Goal: Task Accomplishment & Management: Use online tool/utility

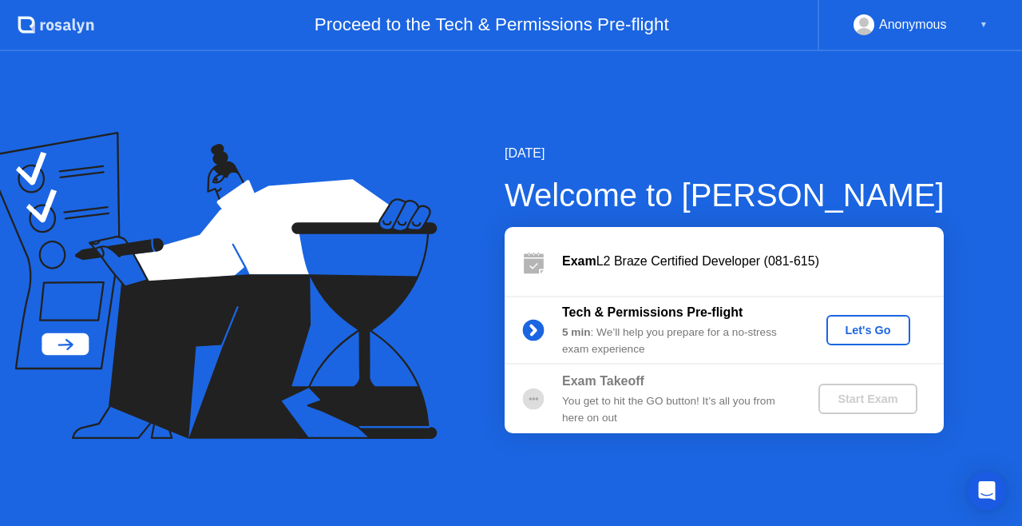
click at [1014, 352] on div "September 28, 2025 Welcome to Rosalyn Exam L2 Braze Certified Developer (081-61…" at bounding box center [511, 288] width 1022 height 474
click at [855, 329] on div "Let's Go" at bounding box center [868, 329] width 71 height 13
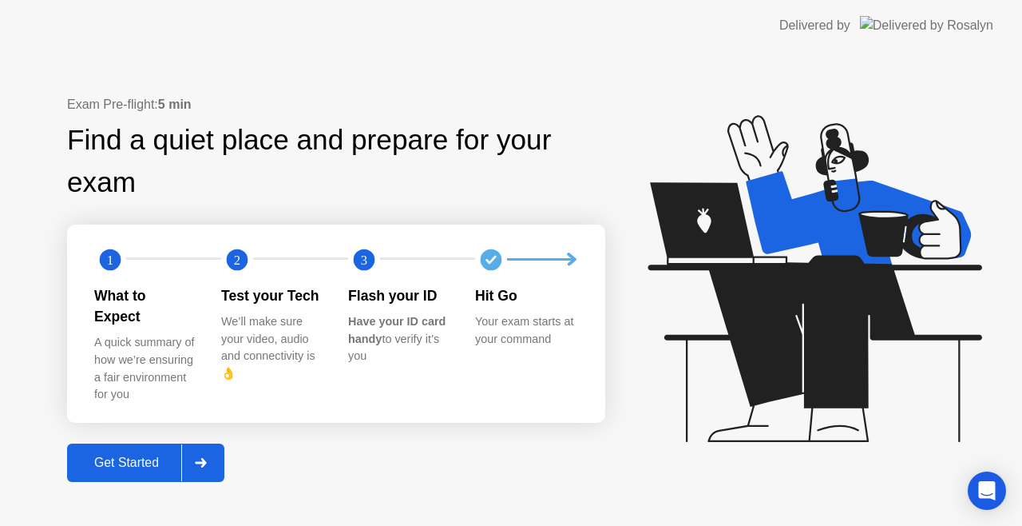
click at [190, 460] on div at bounding box center [200, 462] width 38 height 37
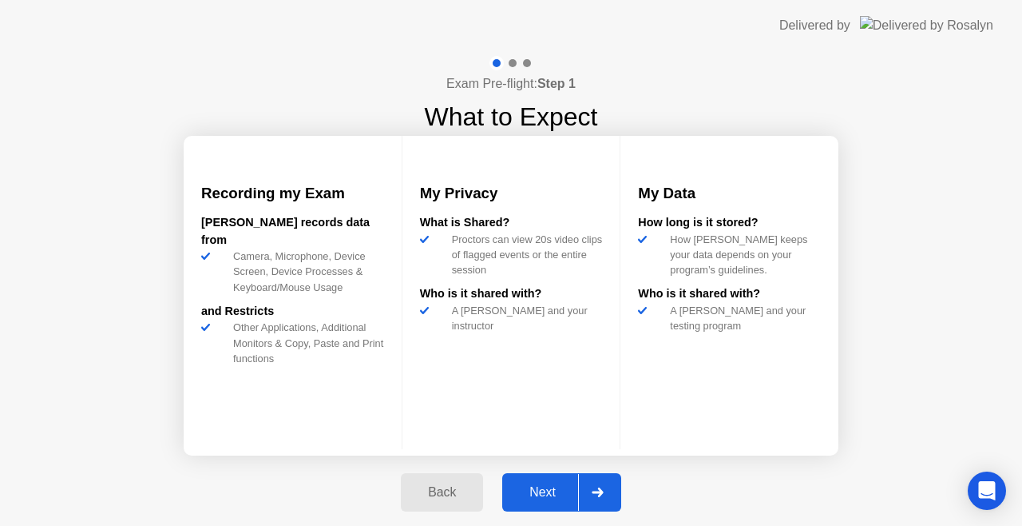
click at [605, 494] on div at bounding box center [597, 492] width 38 height 37
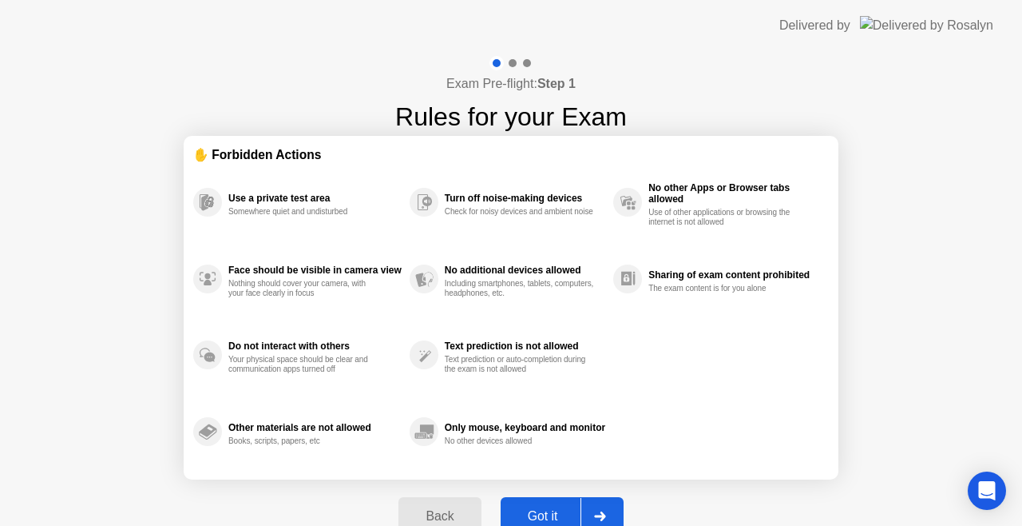
click at [595, 513] on icon at bounding box center [600, 516] width 12 height 10
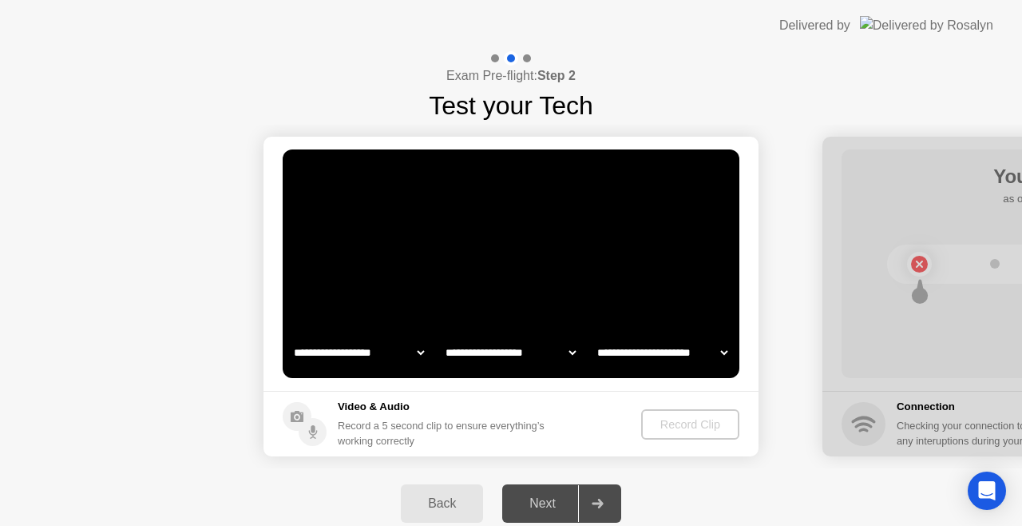
select select "**********"
select select "*******"
click at [697, 424] on div "Record Clip" at bounding box center [691, 424] width 85 height 13
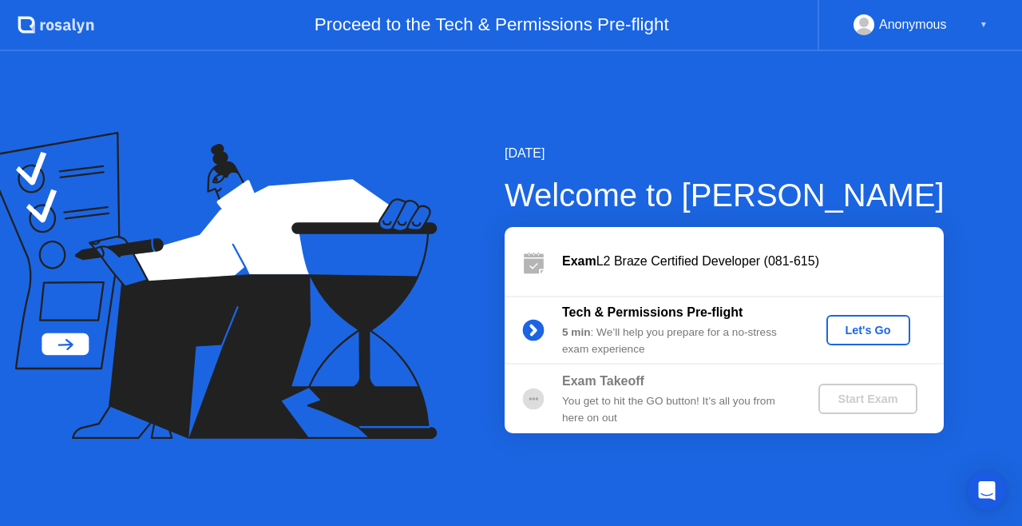
click at [856, 329] on div "Let's Go" at bounding box center [868, 329] width 71 height 13
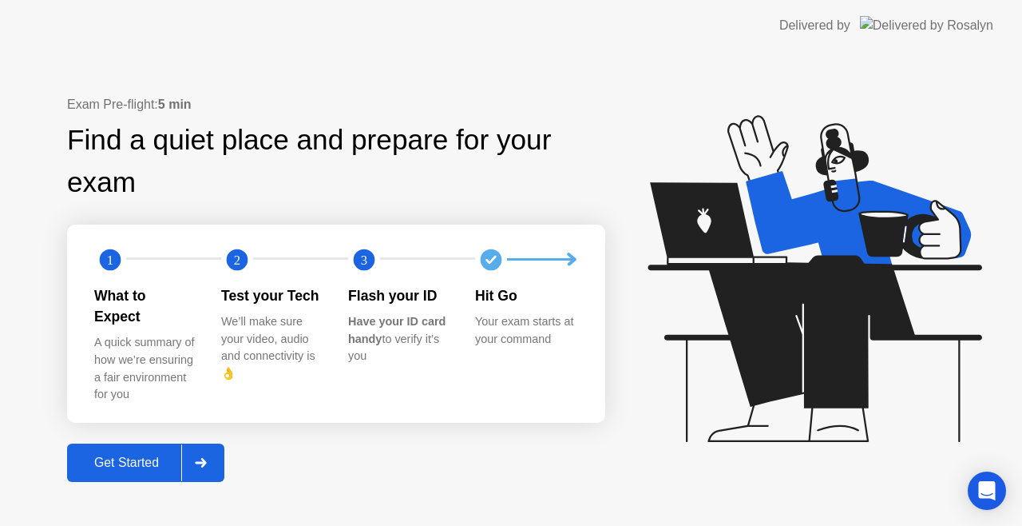
click at [257, 423] on div "Exam Pre-flight: 5 min Find a quiet place and prepare for your exam 1 2 3 What …" at bounding box center [336, 288] width 538 height 387
click at [213, 446] on div at bounding box center [200, 462] width 38 height 37
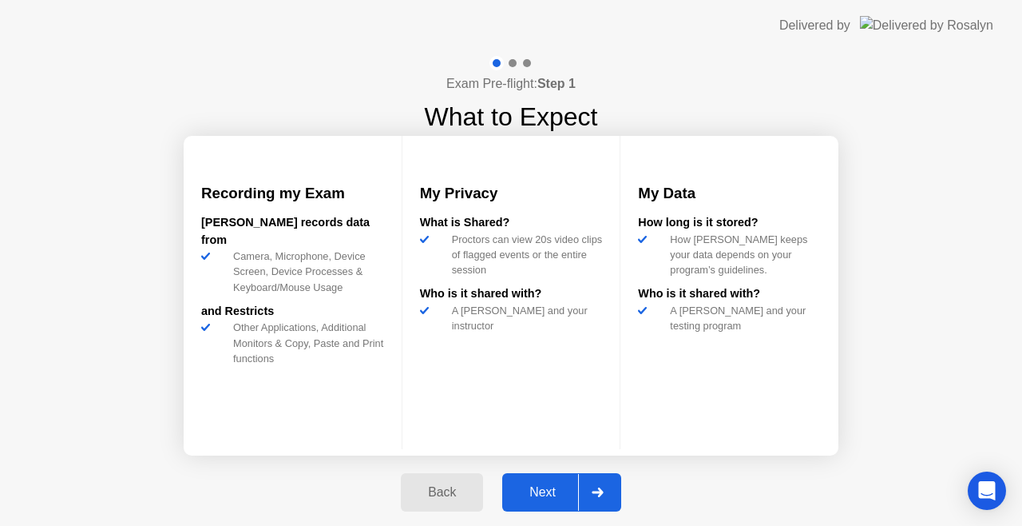
click at [599, 490] on icon at bounding box center [598, 492] width 12 height 10
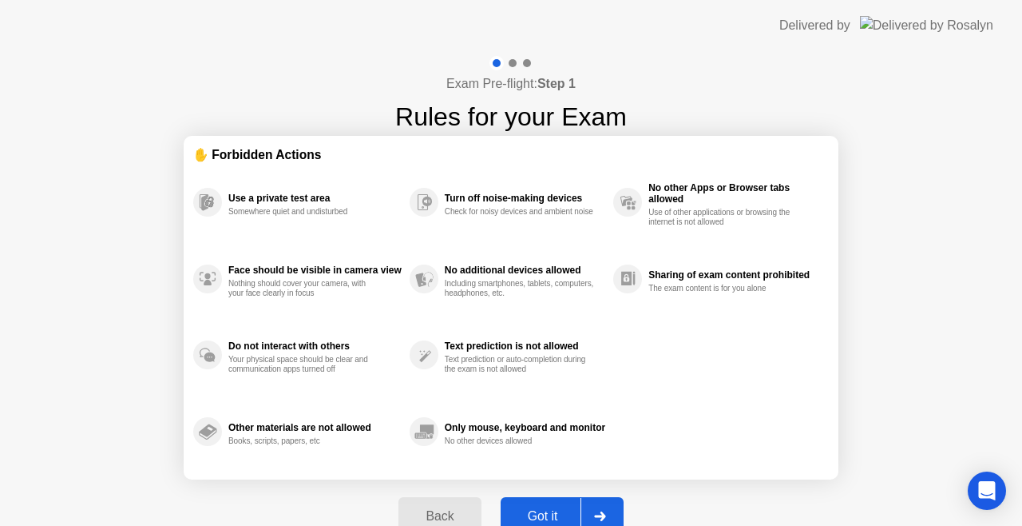
click at [596, 510] on div at bounding box center [600, 516] width 38 height 37
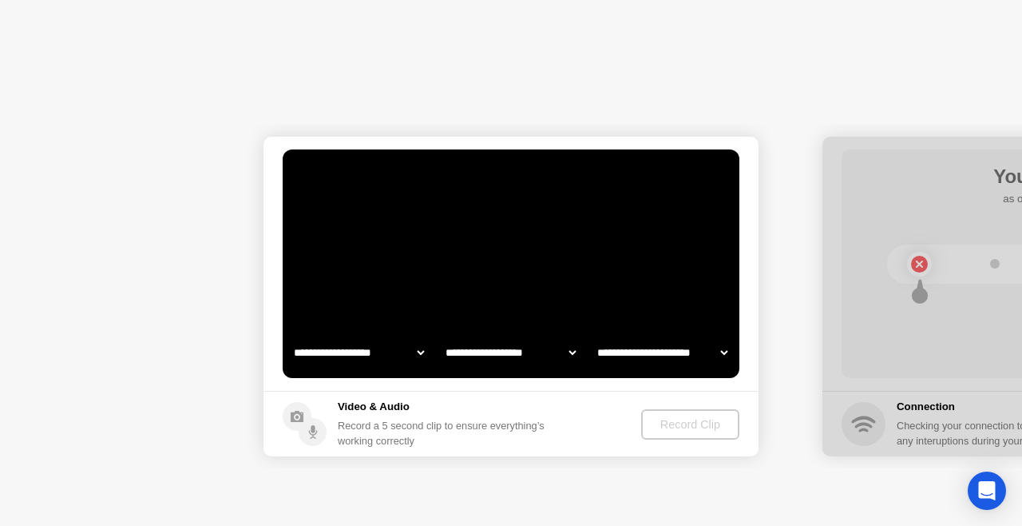
select select "**********"
select select "*******"
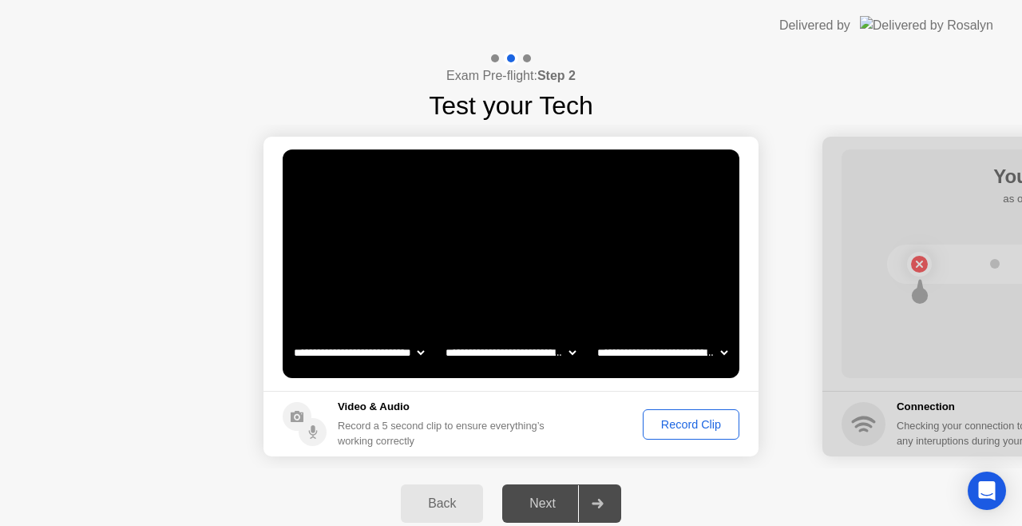
click at [670, 426] on div "Record Clip" at bounding box center [691, 424] width 85 height 13
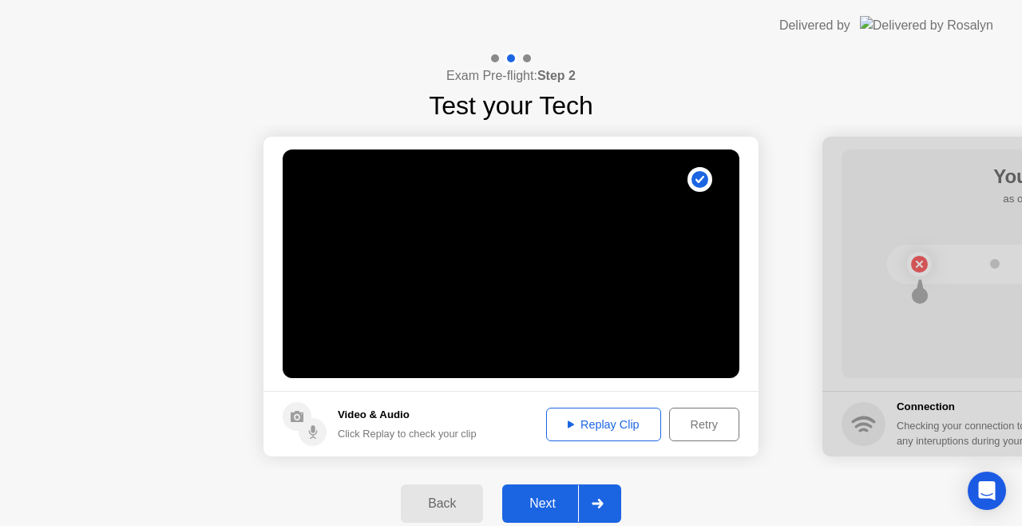
click at [585, 419] on div "Replay Clip" at bounding box center [604, 424] width 104 height 13
click at [604, 492] on div at bounding box center [597, 503] width 38 height 37
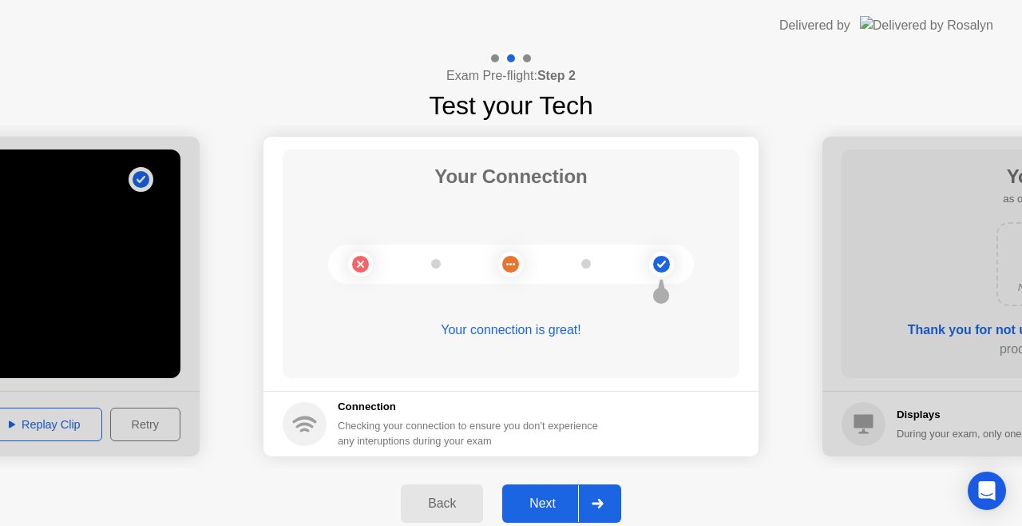
click at [604, 492] on div at bounding box center [597, 503] width 38 height 37
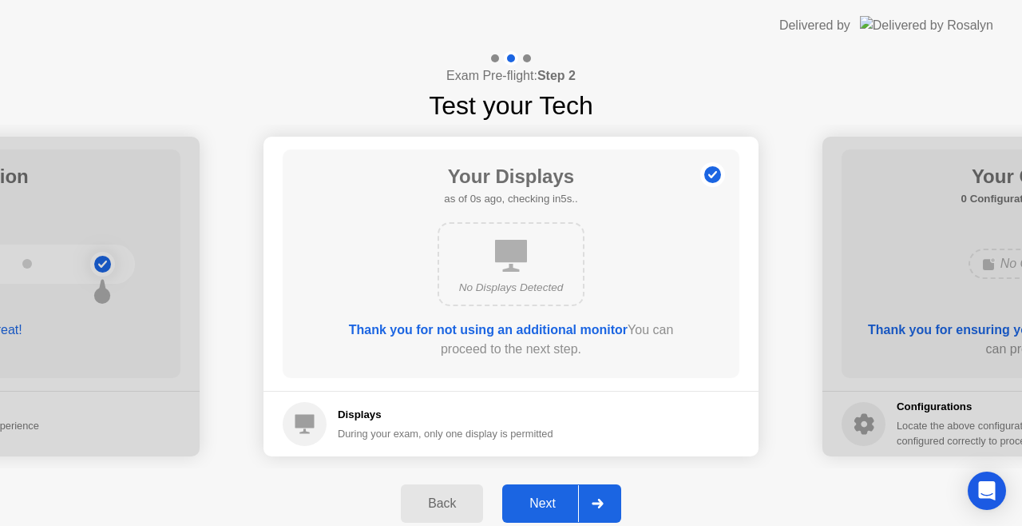
click at [604, 492] on div at bounding box center [597, 503] width 38 height 37
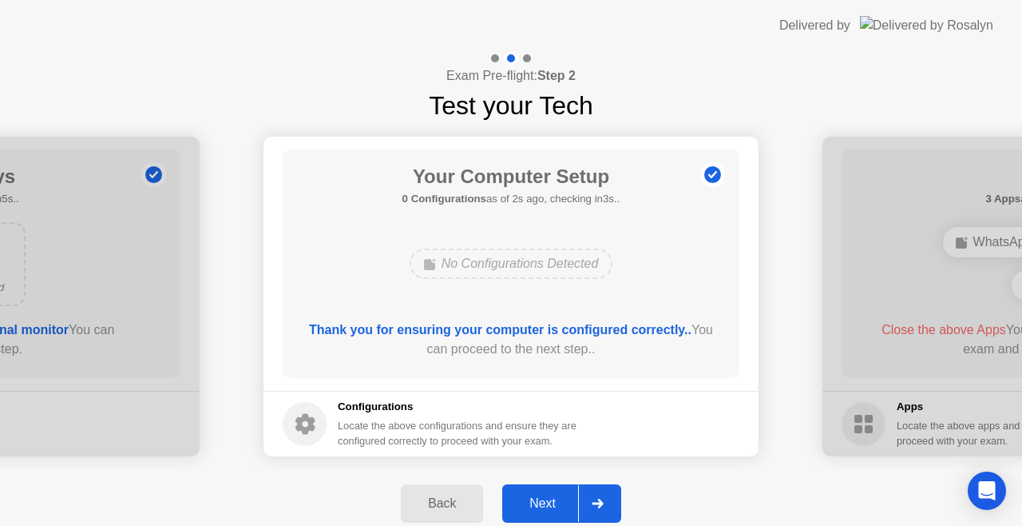
click at [604, 492] on div at bounding box center [597, 503] width 38 height 37
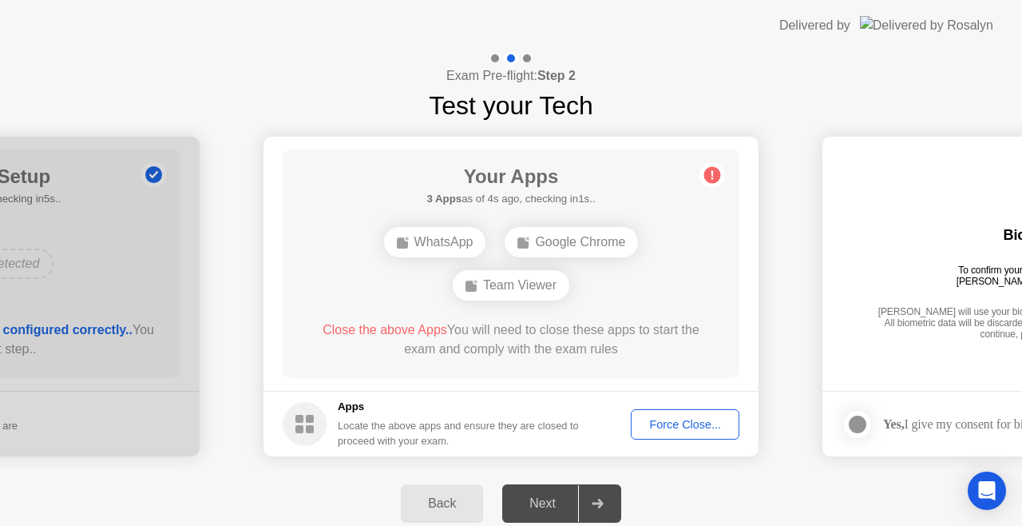
click at [676, 424] on div "Force Close..." at bounding box center [685, 424] width 97 height 13
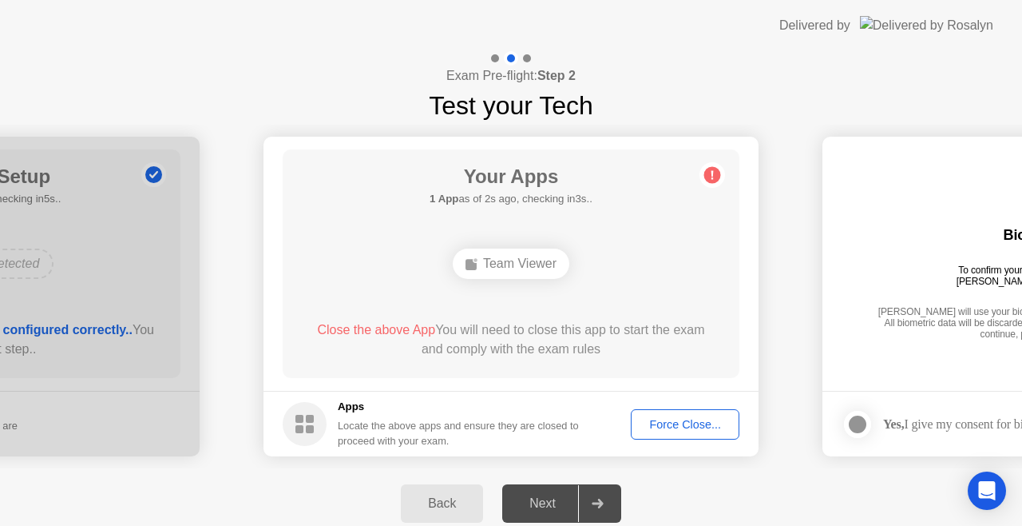
click at [644, 418] on div "Force Close..." at bounding box center [685, 424] width 97 height 13
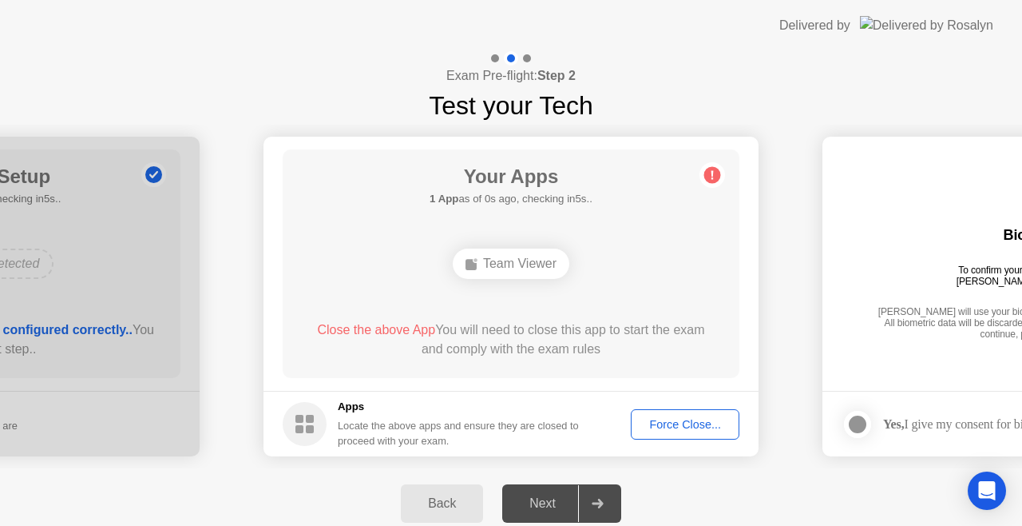
click at [673, 431] on div "Force Close..." at bounding box center [685, 424] width 97 height 13
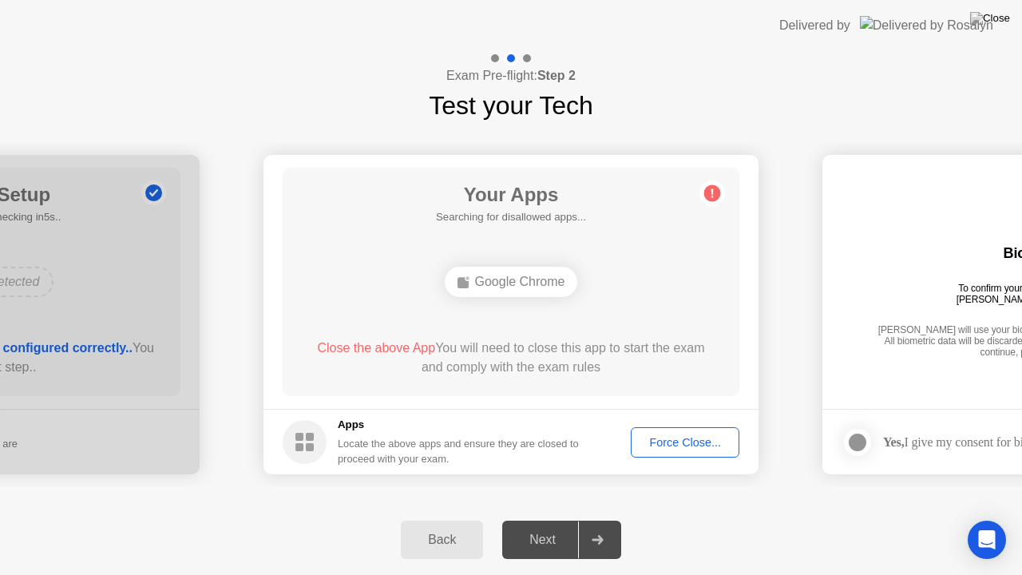
click at [677, 436] on div "Force Close..." at bounding box center [685, 442] width 97 height 13
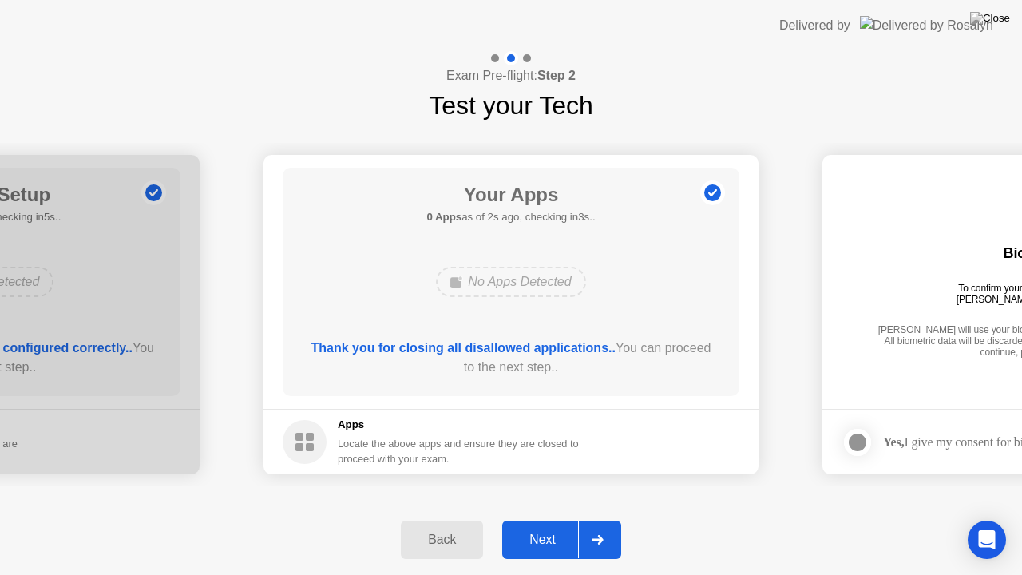
click at [588, 525] on div at bounding box center [597, 540] width 38 height 37
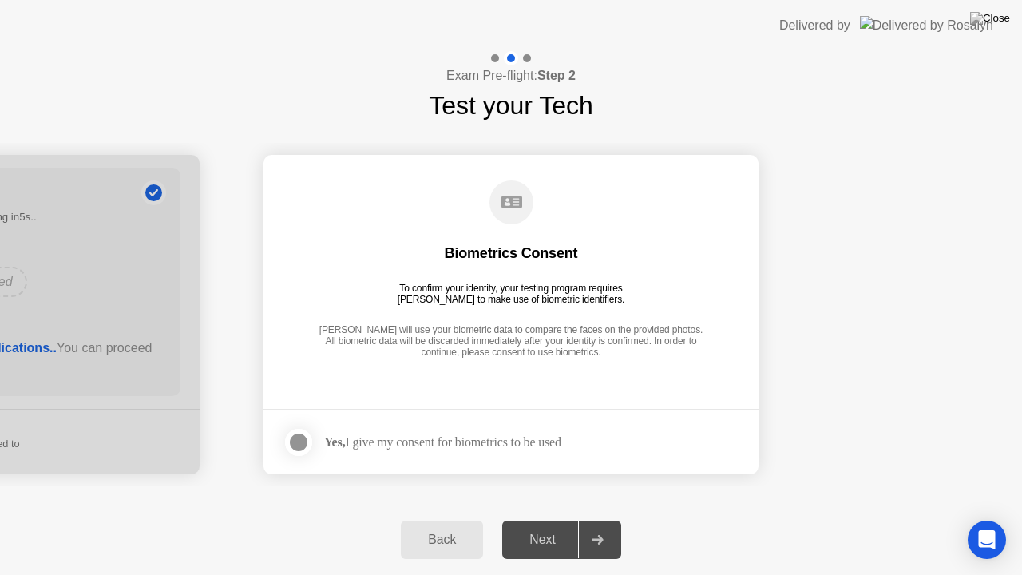
click at [296, 433] on div at bounding box center [298, 442] width 19 height 19
click at [596, 525] on div at bounding box center [597, 540] width 38 height 37
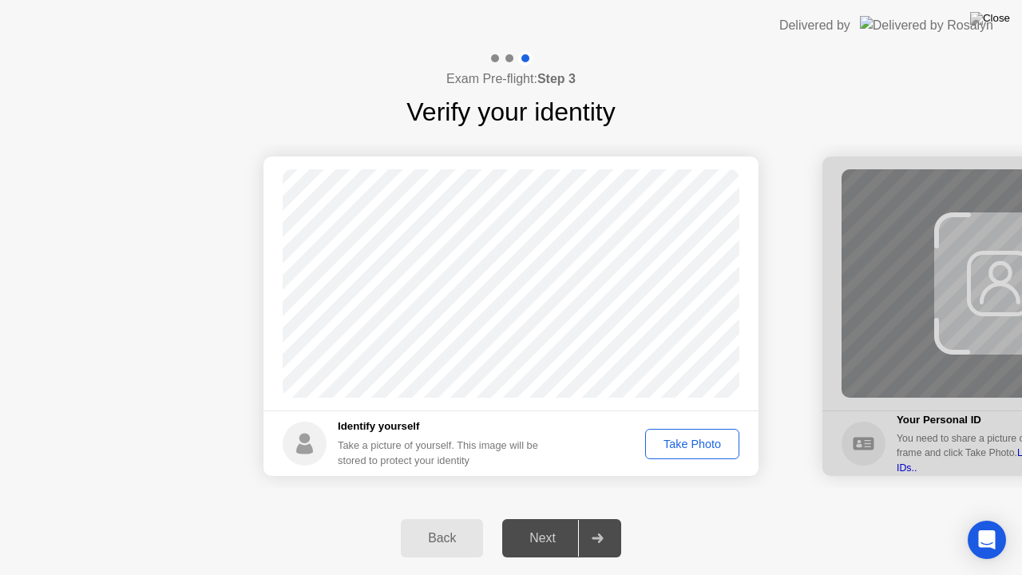
click at [685, 440] on div "Take Photo" at bounding box center [692, 444] width 83 height 13
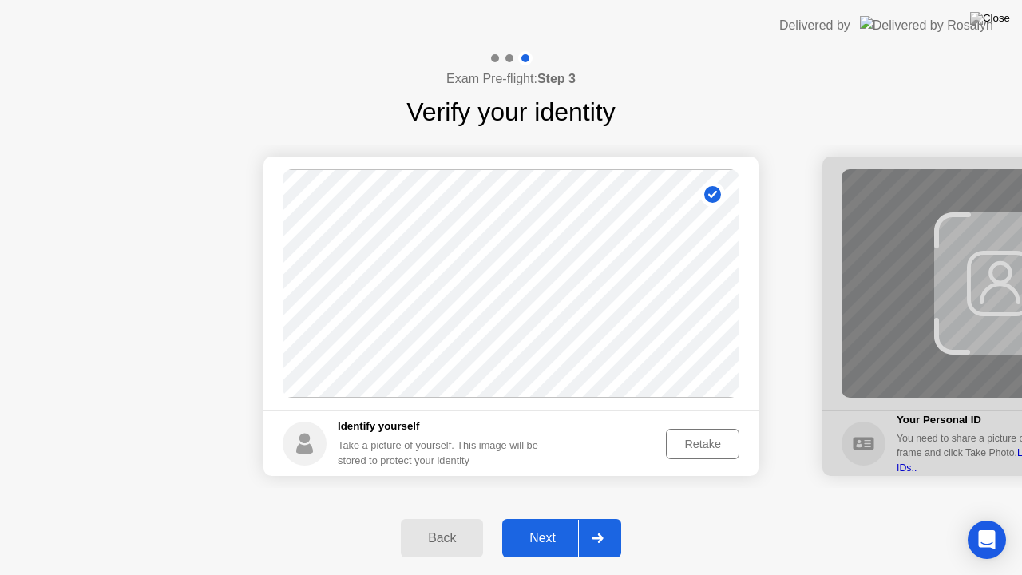
click at [595, 525] on div at bounding box center [597, 538] width 38 height 37
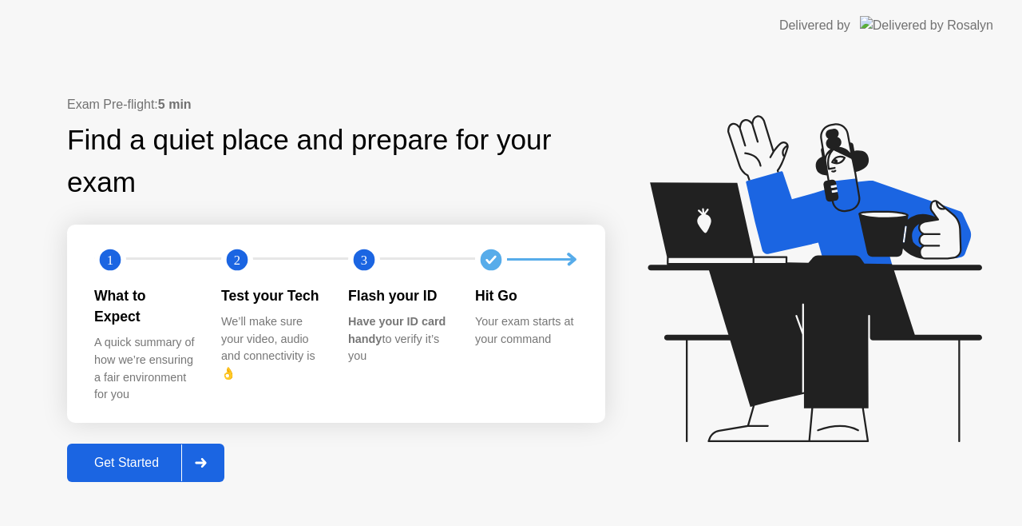
click at [224, 449] on button "Get Started" at bounding box center [145, 462] width 157 height 38
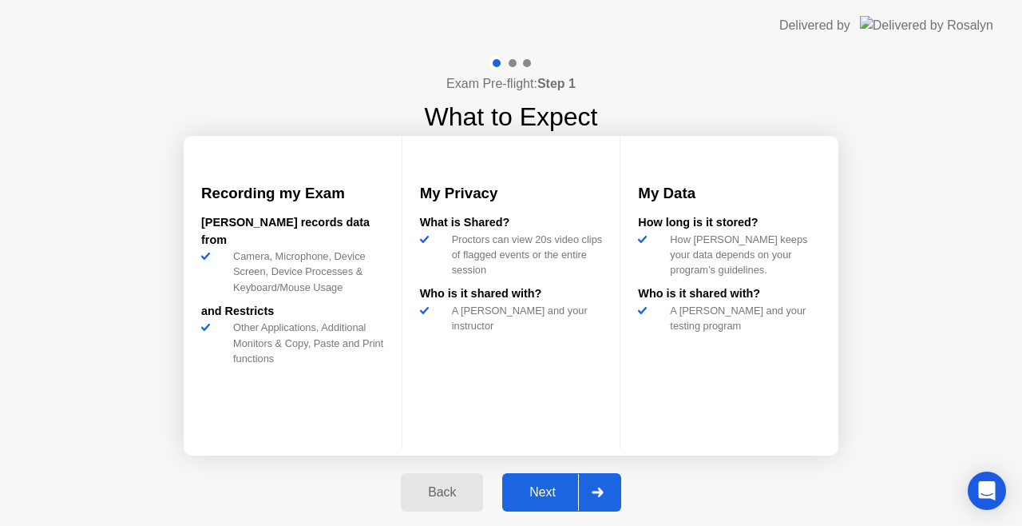
click at [596, 492] on icon at bounding box center [597, 492] width 11 height 10
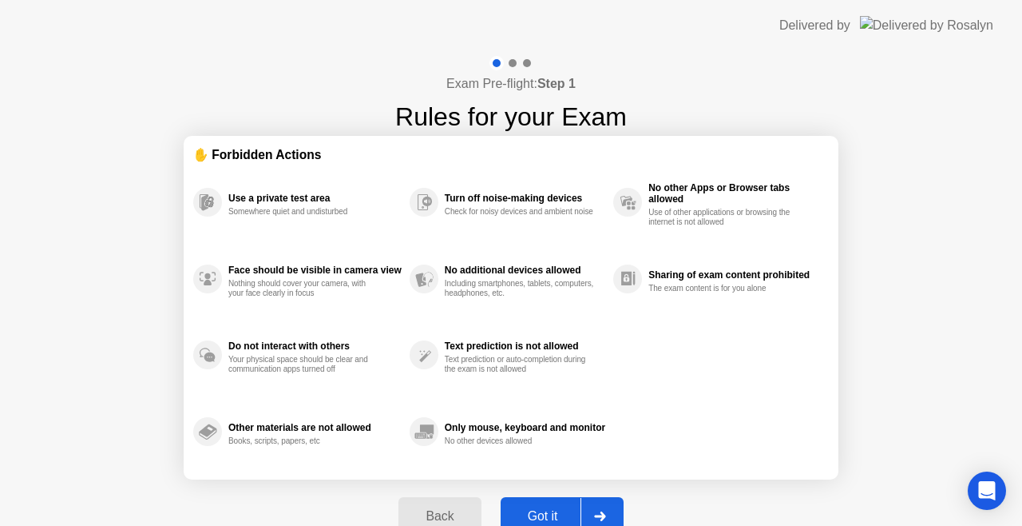
click at [596, 492] on div "Back Got it" at bounding box center [511, 515] width 244 height 73
click at [596, 504] on div at bounding box center [600, 516] width 38 height 37
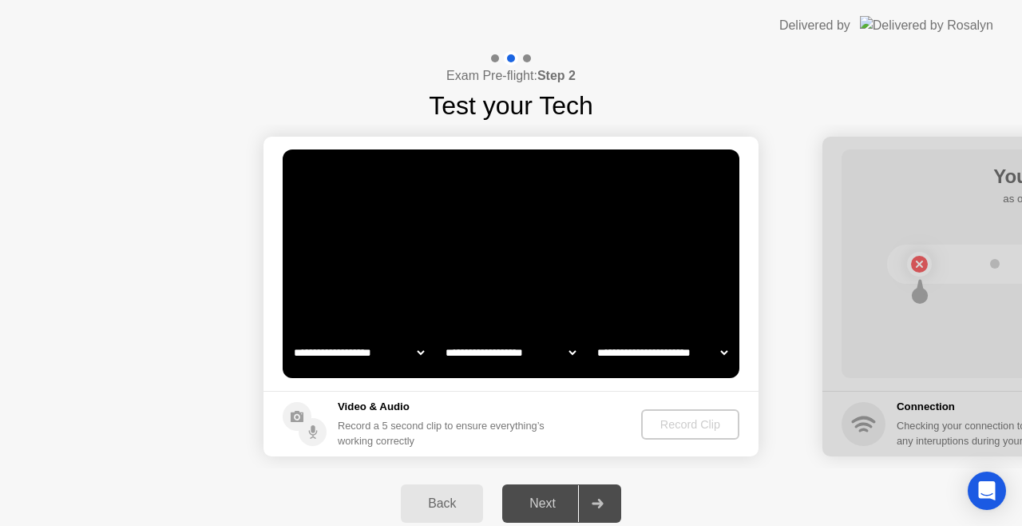
select select "**********"
select select "*******"
click at [528, 304] on video at bounding box center [511, 263] width 457 height 228
click at [689, 423] on div "Record Clip" at bounding box center [691, 424] width 85 height 13
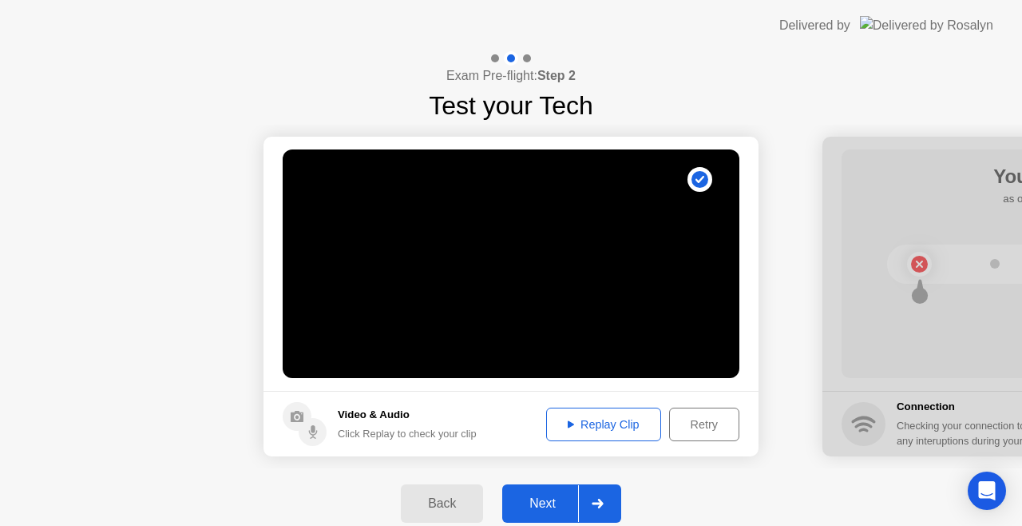
click at [592, 494] on div at bounding box center [597, 503] width 38 height 37
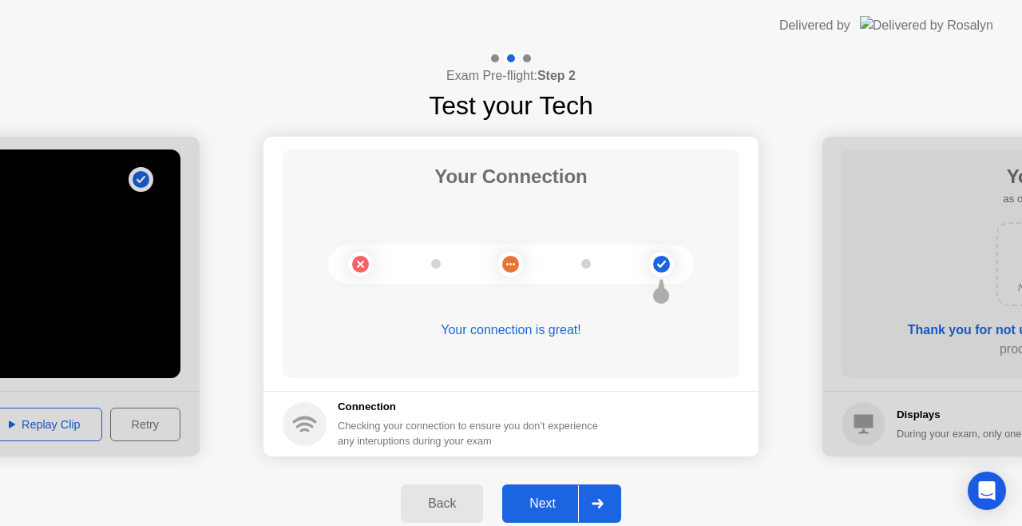
click at [592, 494] on div at bounding box center [597, 503] width 38 height 37
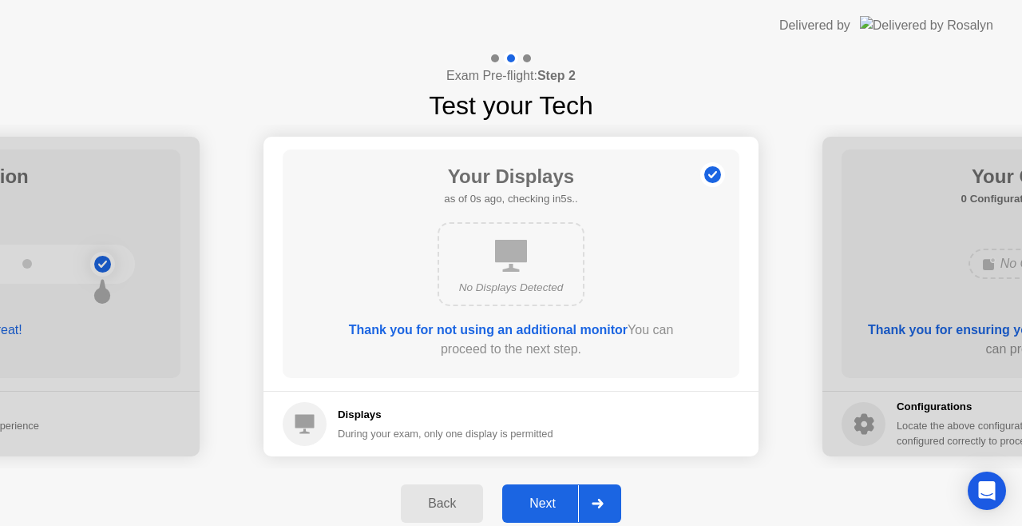
click at [592, 494] on div at bounding box center [597, 503] width 38 height 37
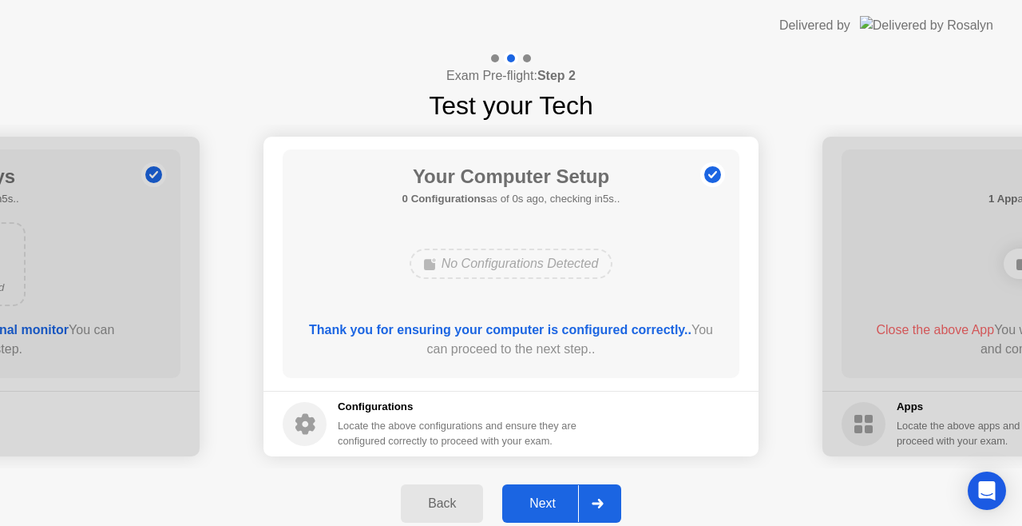
click at [592, 494] on div at bounding box center [597, 503] width 38 height 37
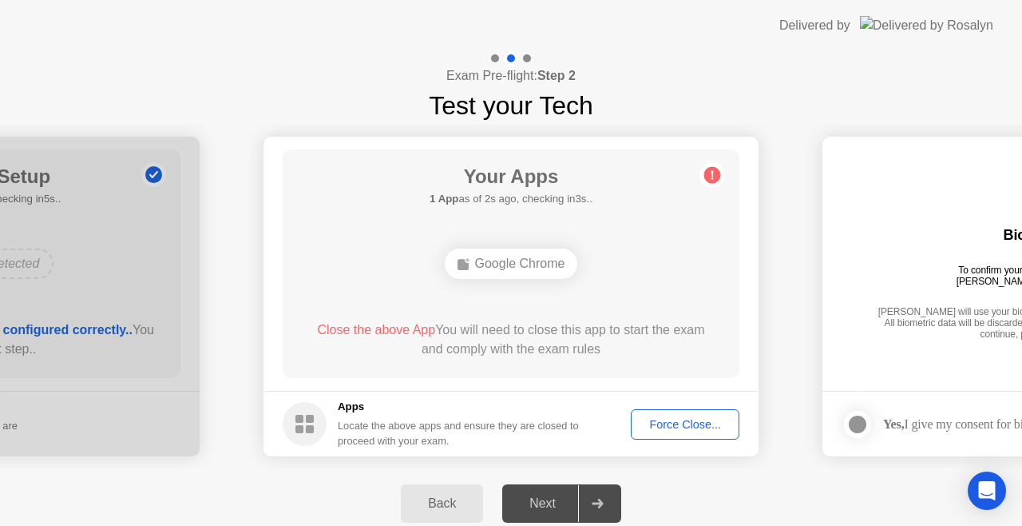
click at [658, 419] on div "Force Close..." at bounding box center [685, 424] width 97 height 13
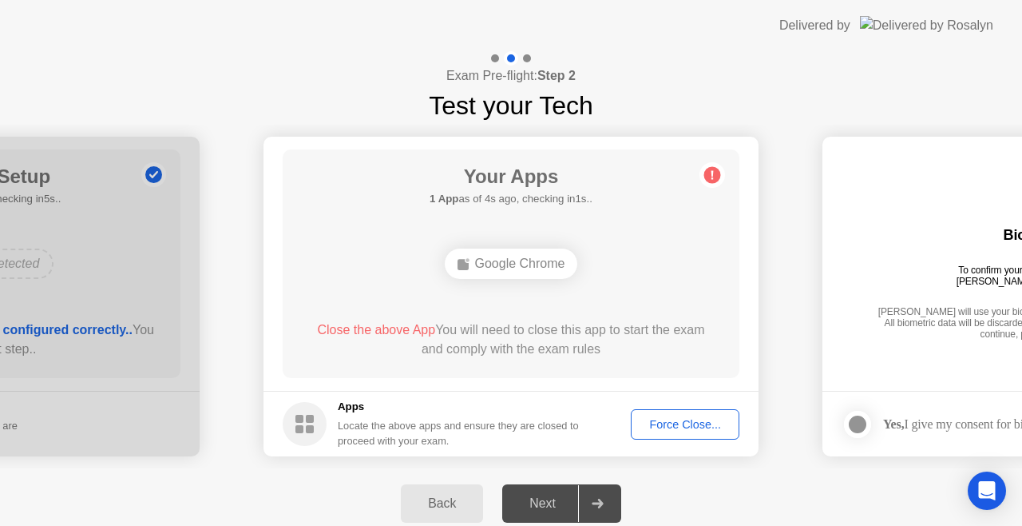
click at [681, 421] on div "Force Close..." at bounding box center [685, 424] width 97 height 13
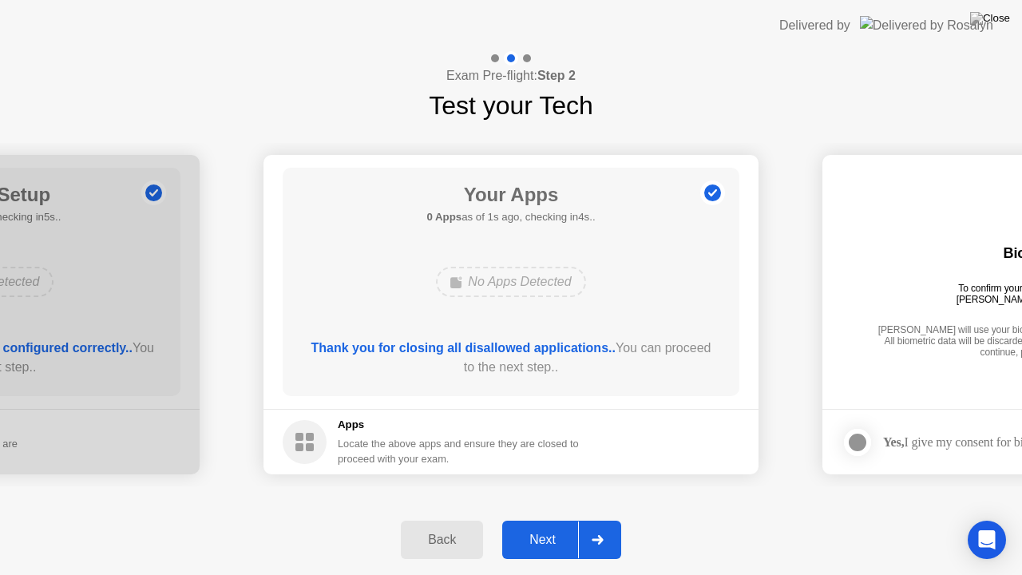
click at [556, 525] on div "Next" at bounding box center [542, 540] width 71 height 14
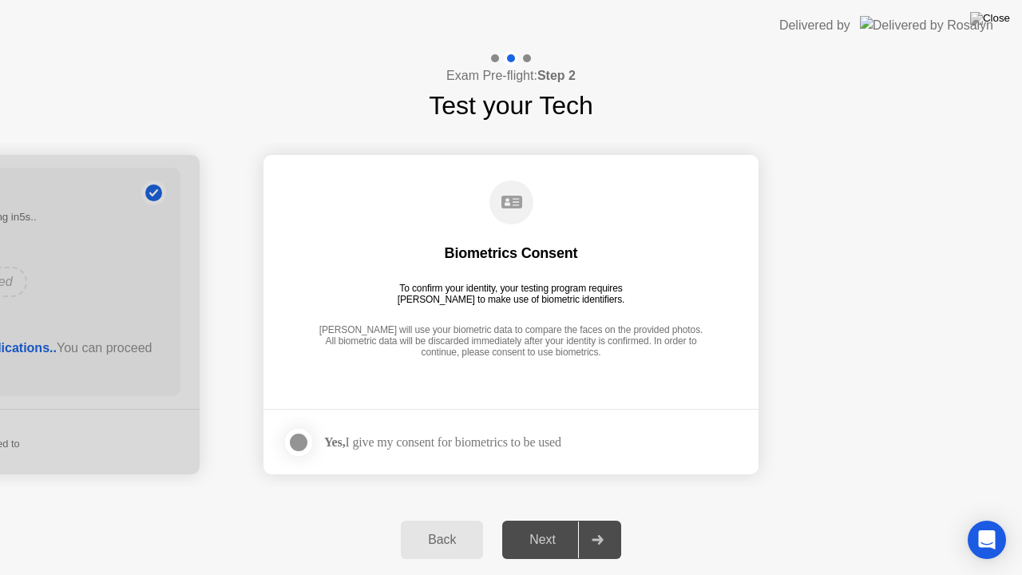
click at [291, 440] on div at bounding box center [298, 442] width 19 height 19
click at [561, 524] on button "Next" at bounding box center [561, 540] width 119 height 38
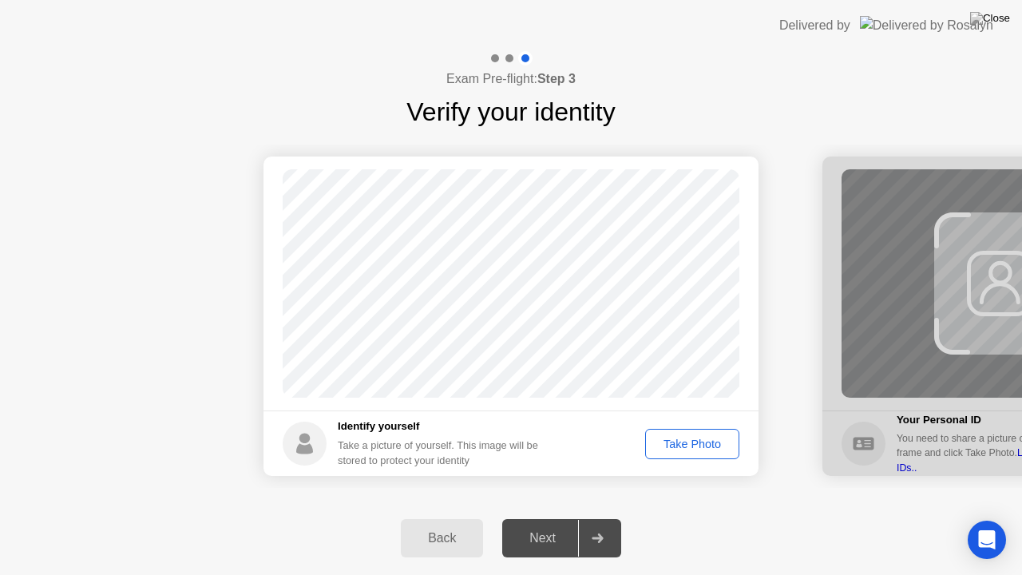
click at [682, 452] on button "Take Photo" at bounding box center [692, 444] width 94 height 30
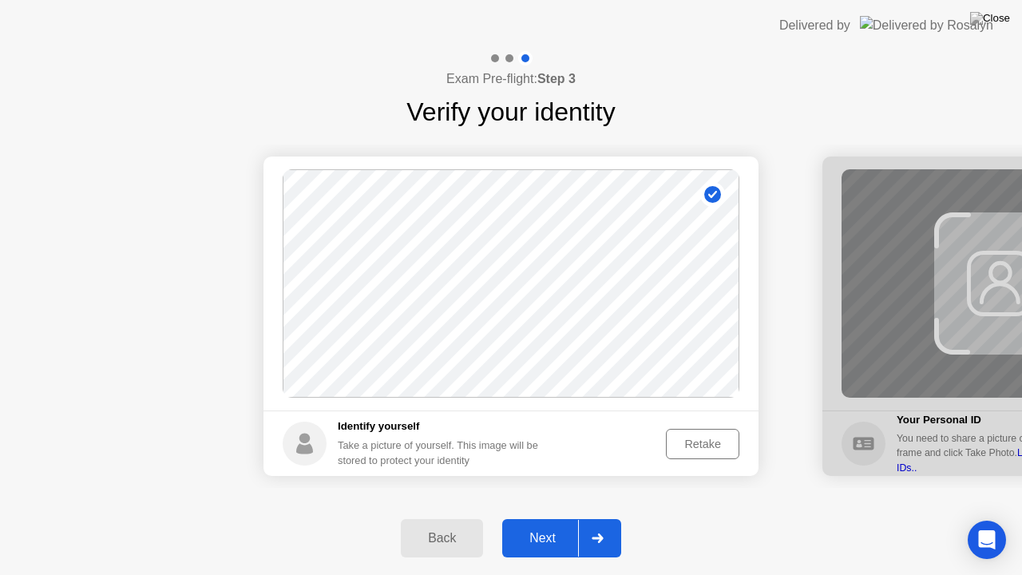
click at [546, 525] on div "Next" at bounding box center [542, 538] width 71 height 14
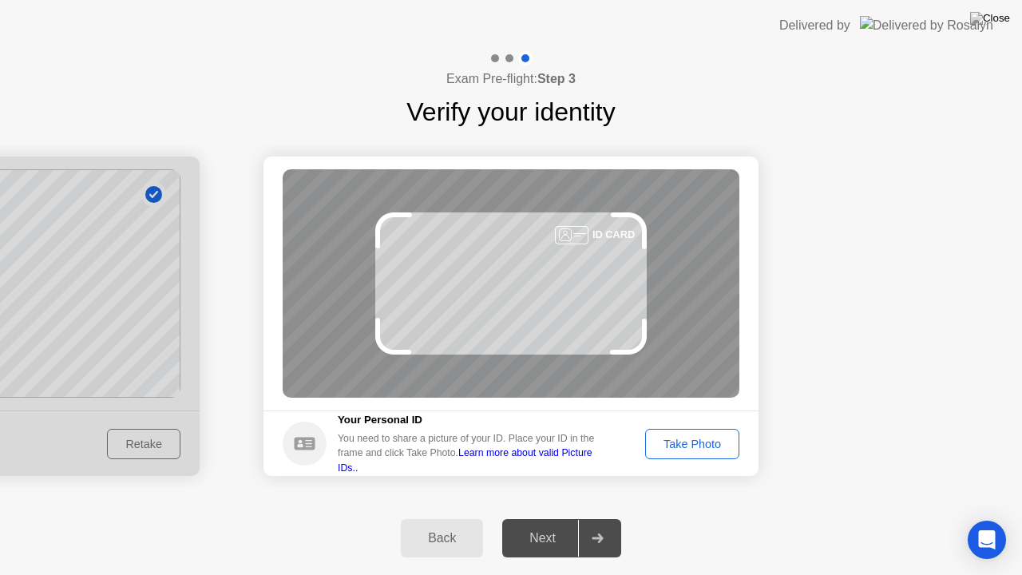
click at [677, 438] on div "Take Photo" at bounding box center [692, 444] width 83 height 13
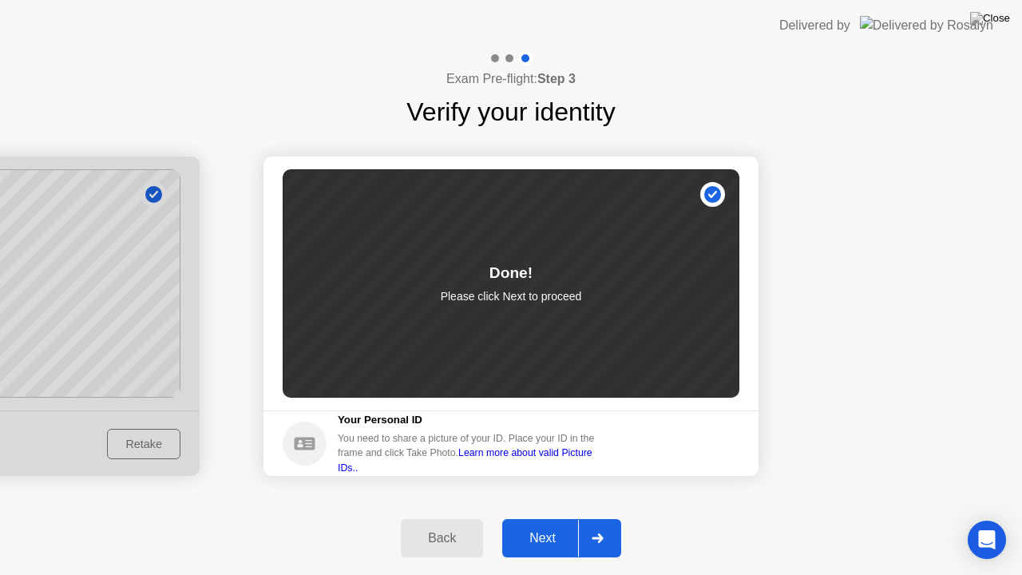
click at [599, 525] on icon at bounding box center [598, 539] width 12 height 10
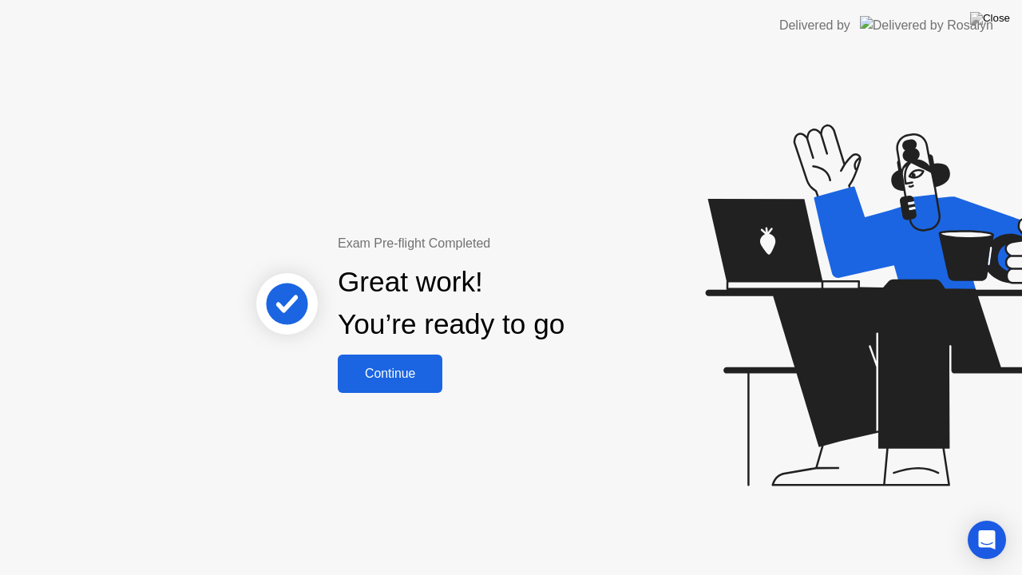
click at [405, 357] on button "Continue" at bounding box center [390, 374] width 105 height 38
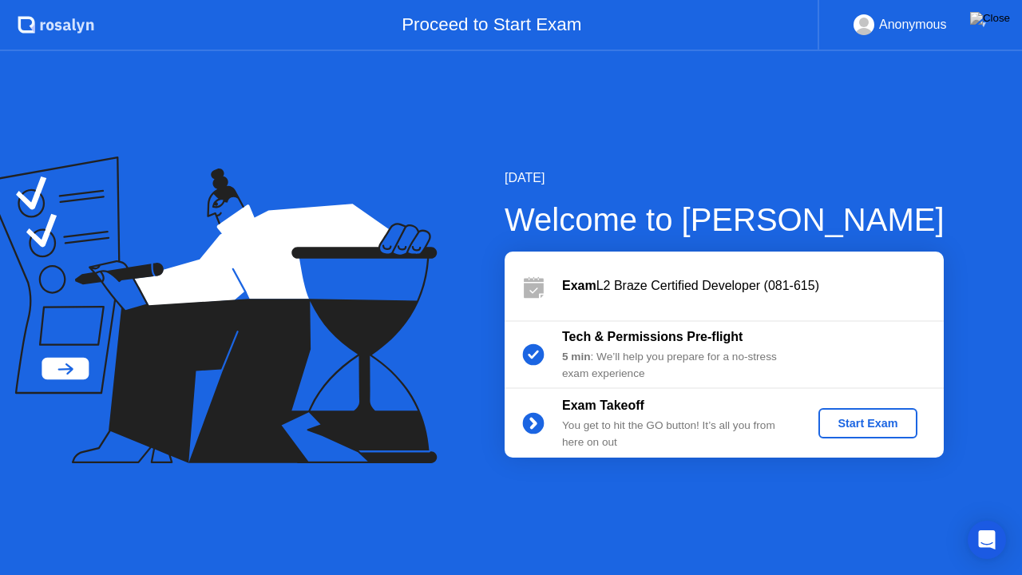
click at [882, 427] on div "Start Exam" at bounding box center [867, 423] width 85 height 13
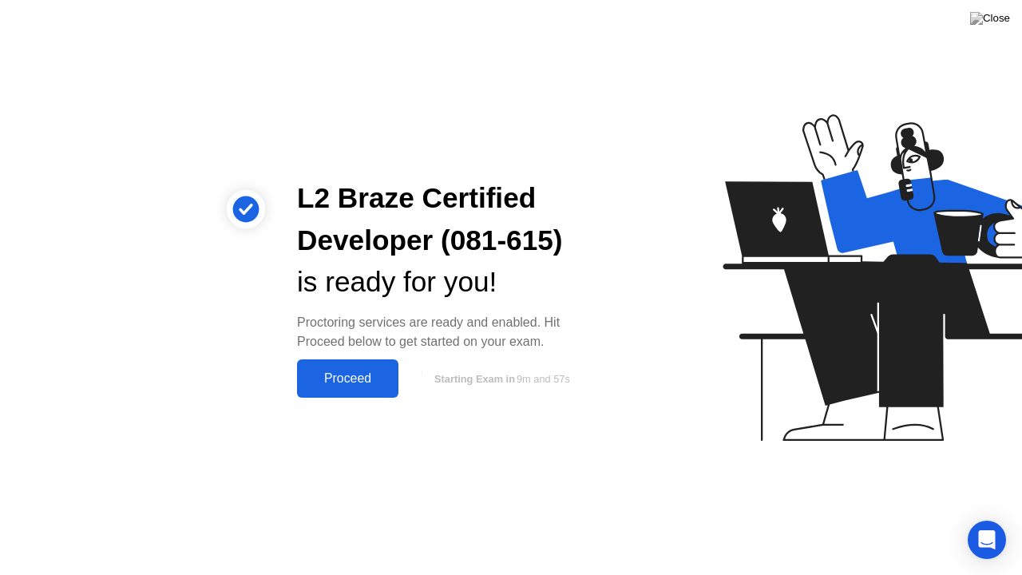
click at [342, 375] on div "Proceed" at bounding box center [348, 378] width 92 height 14
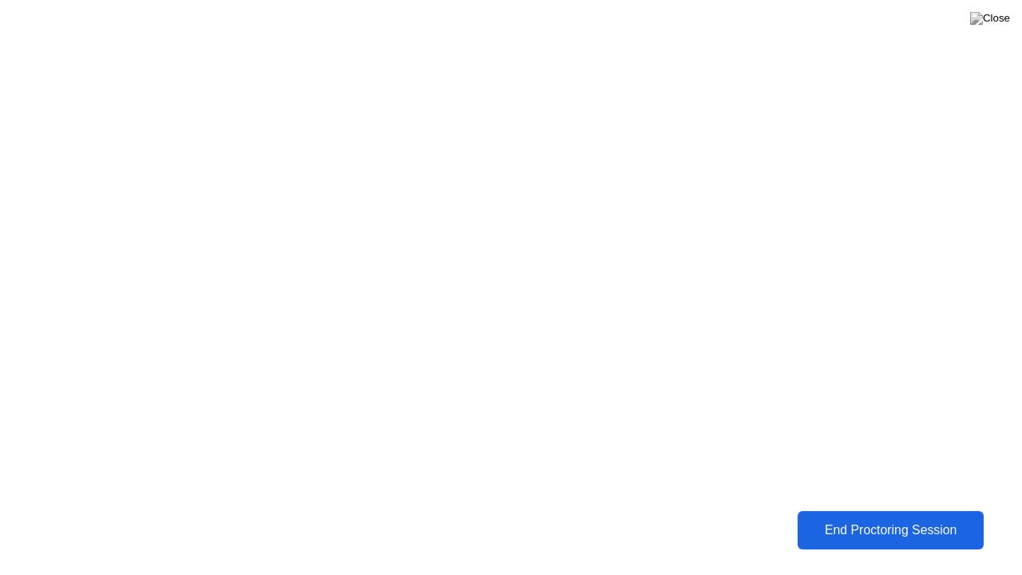
click at [824, 525] on div "End Proctoring Session" at bounding box center [891, 530] width 177 height 14
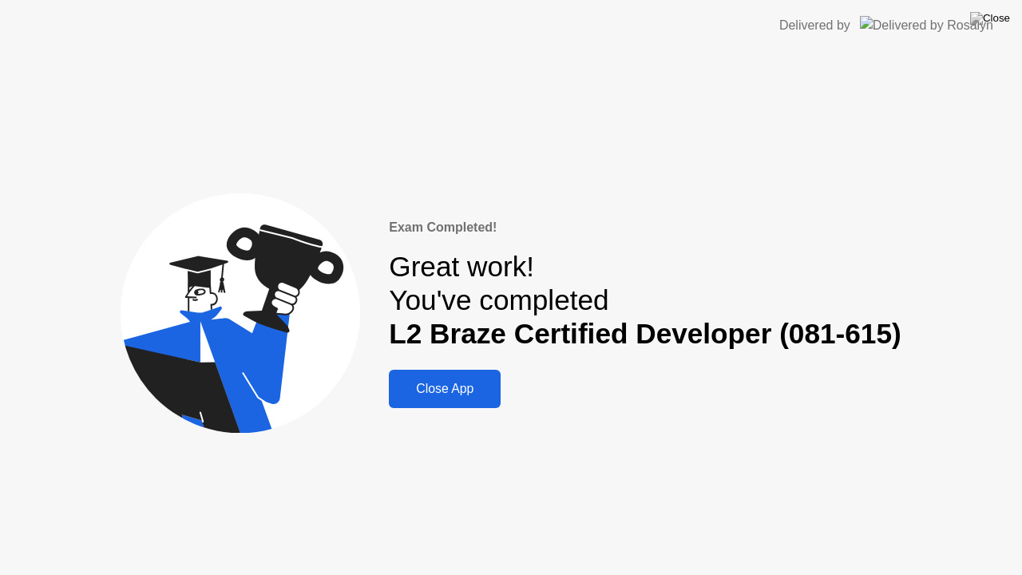
click at [484, 393] on div "Close App" at bounding box center [445, 389] width 102 height 14
